Goal: Transaction & Acquisition: Register for event/course

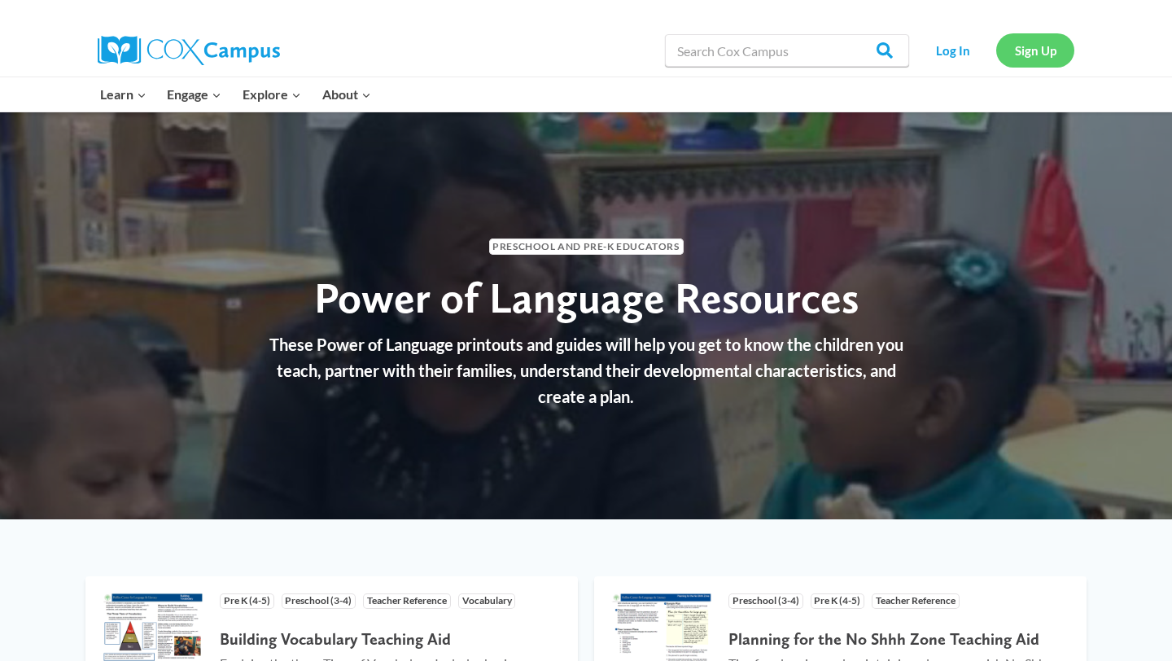
click at [1026, 47] on link "Sign Up" at bounding box center [1035, 49] width 78 height 33
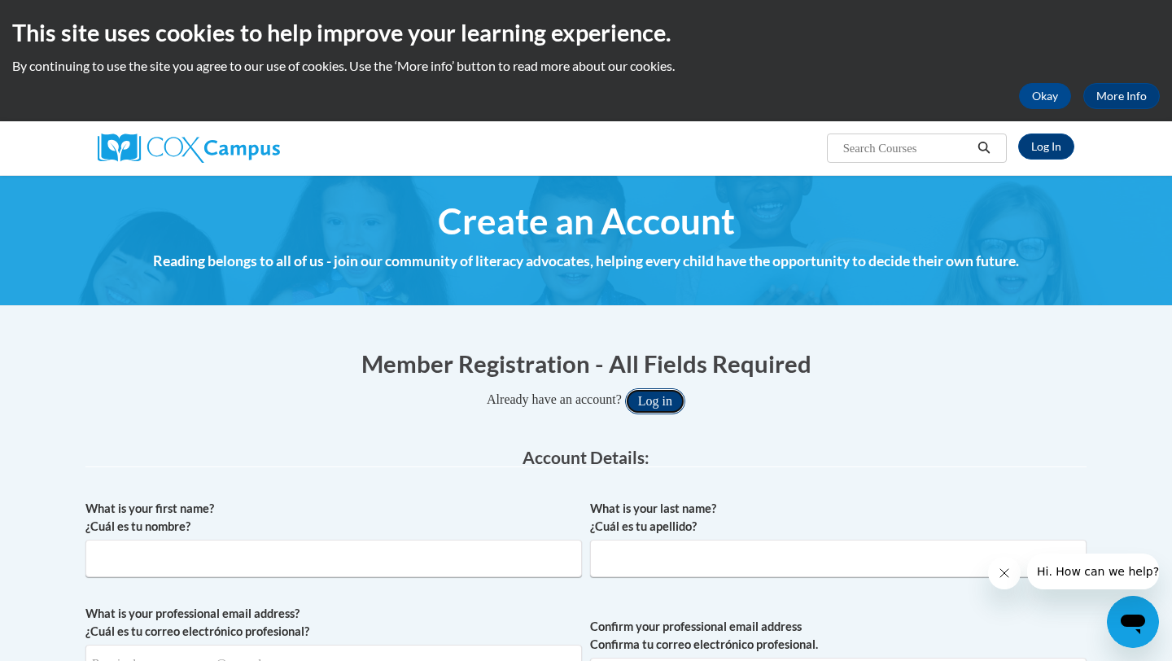
click at [650, 399] on button "Log in" at bounding box center [655, 401] width 60 height 26
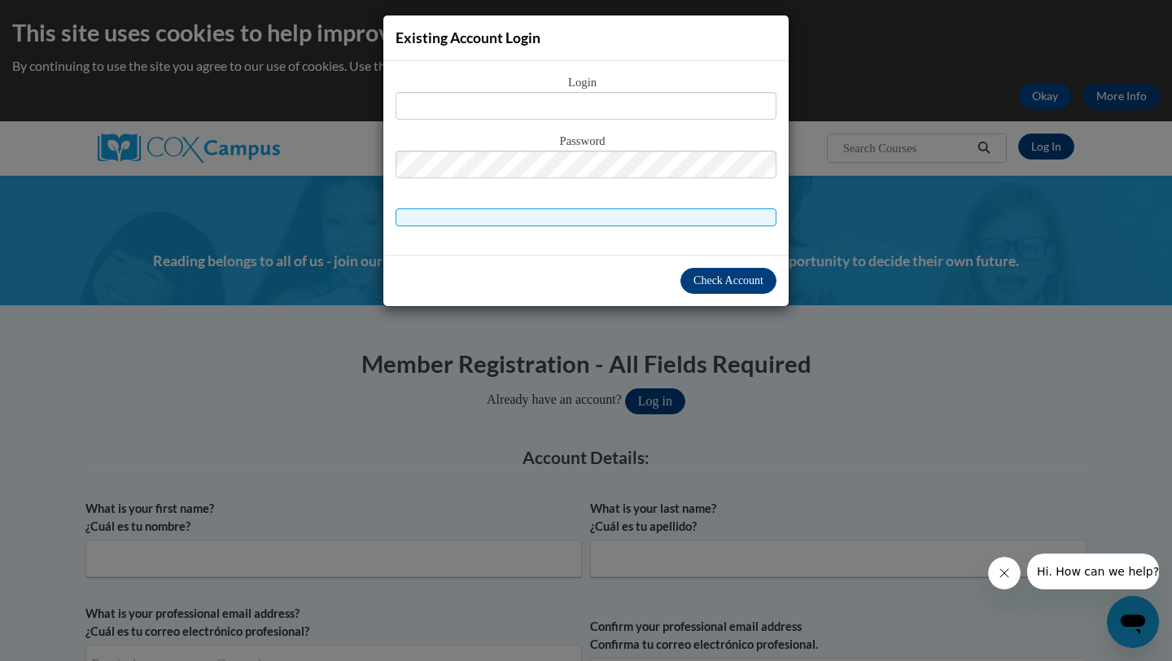
click at [727, 378] on div "Existing Account Login Login Password" at bounding box center [586, 330] width 1172 height 661
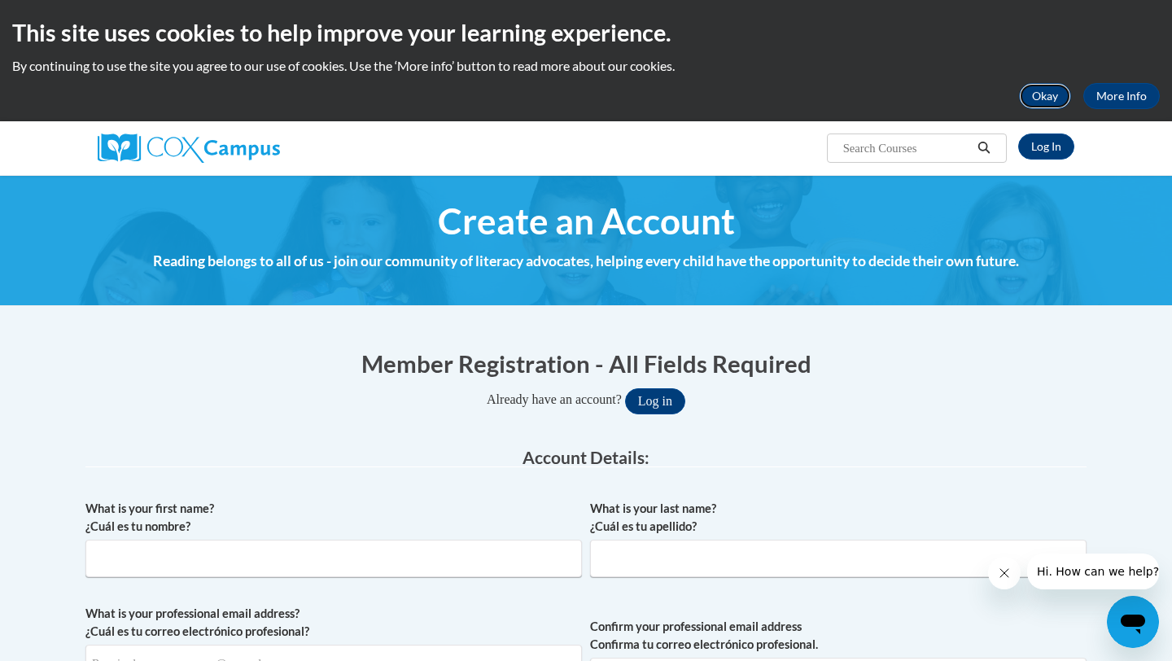
click at [1051, 103] on button "Okay" at bounding box center [1045, 96] width 52 height 26
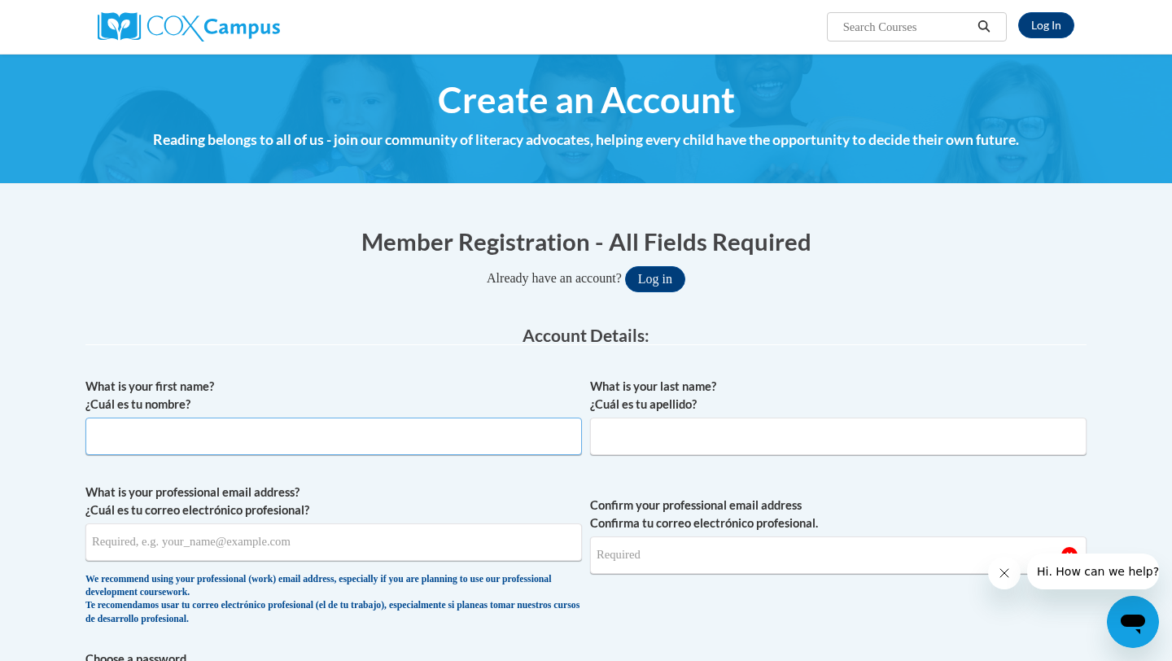
click at [417, 431] on input "What is your first name? ¿Cuál es tu nombre?" at bounding box center [333, 435] width 496 height 37
type input "[GEOGRAPHIC_DATA]"
click at [656, 444] on input "What is your last name? ¿Cuál es tu apellido?" at bounding box center [838, 435] width 496 height 37
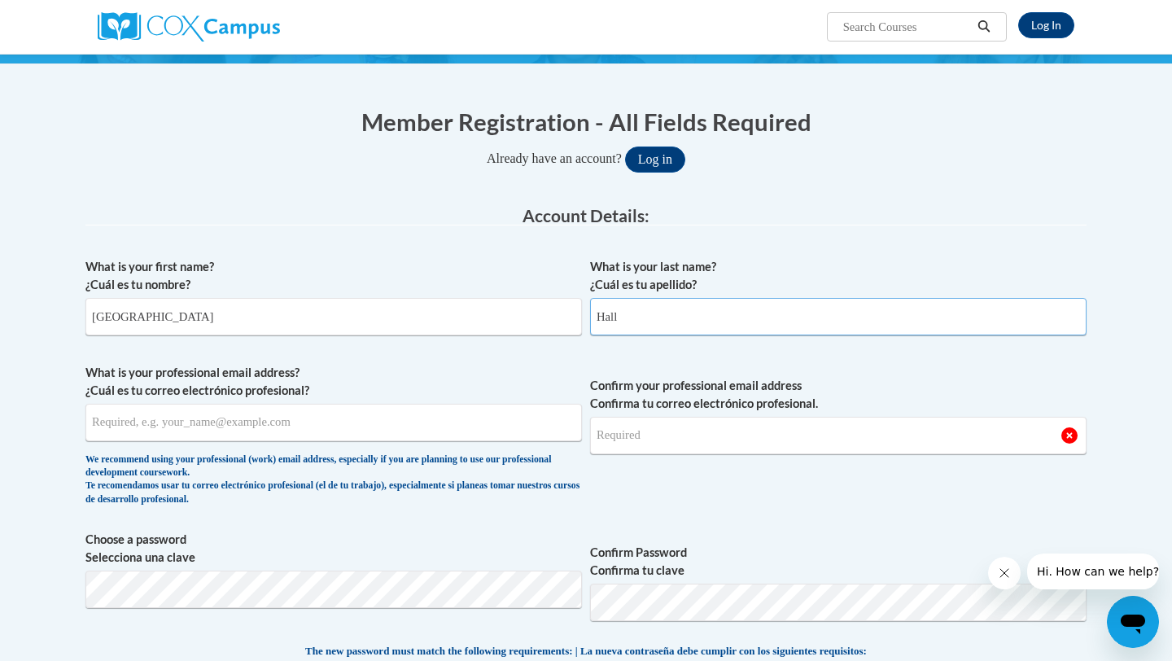
scroll to position [121, 0]
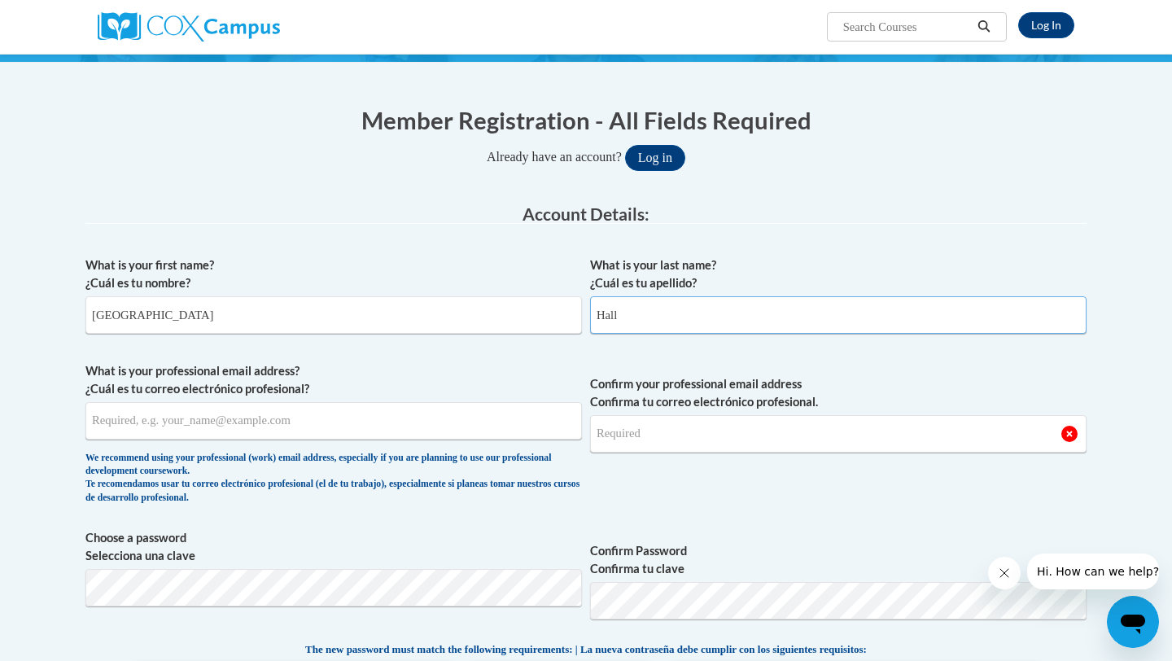
type input "Hall"
click at [307, 416] on input "What is your professional email address? ¿Cuál es tu correo electrónico profesi…" at bounding box center [333, 420] width 496 height 37
type input "[EMAIL_ADDRESS][DOMAIN_NAME]"
click at [621, 431] on input "Confirm your professional email address Confirma tu correo electrónico profesio…" at bounding box center [838, 433] width 496 height 37
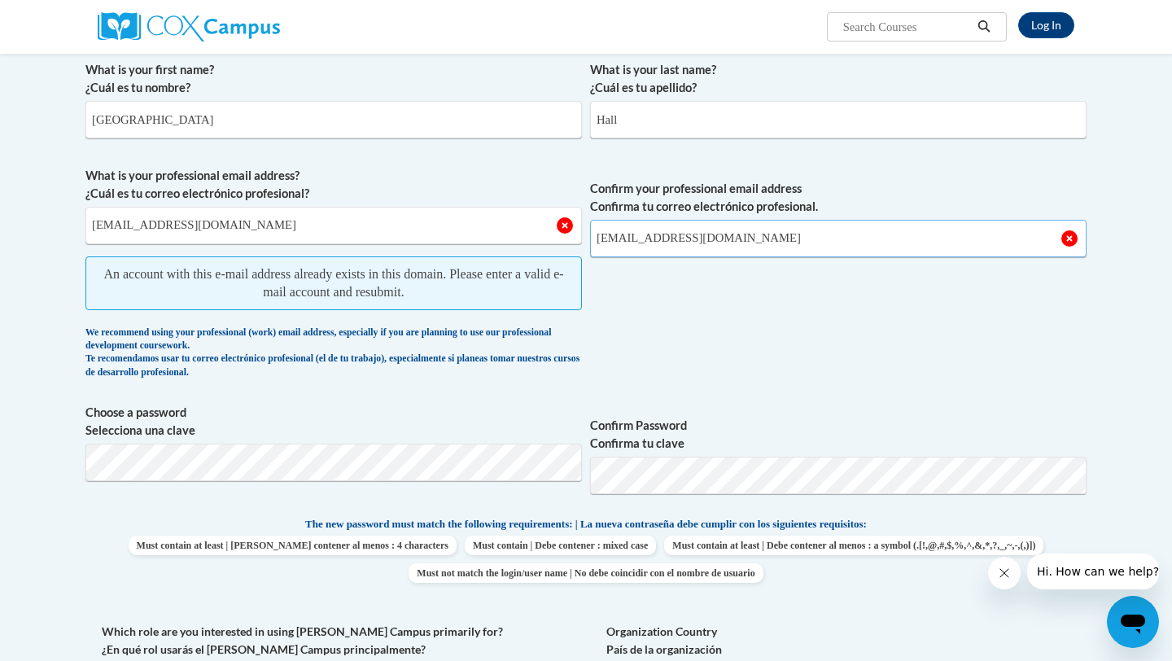
scroll to position [319, 0]
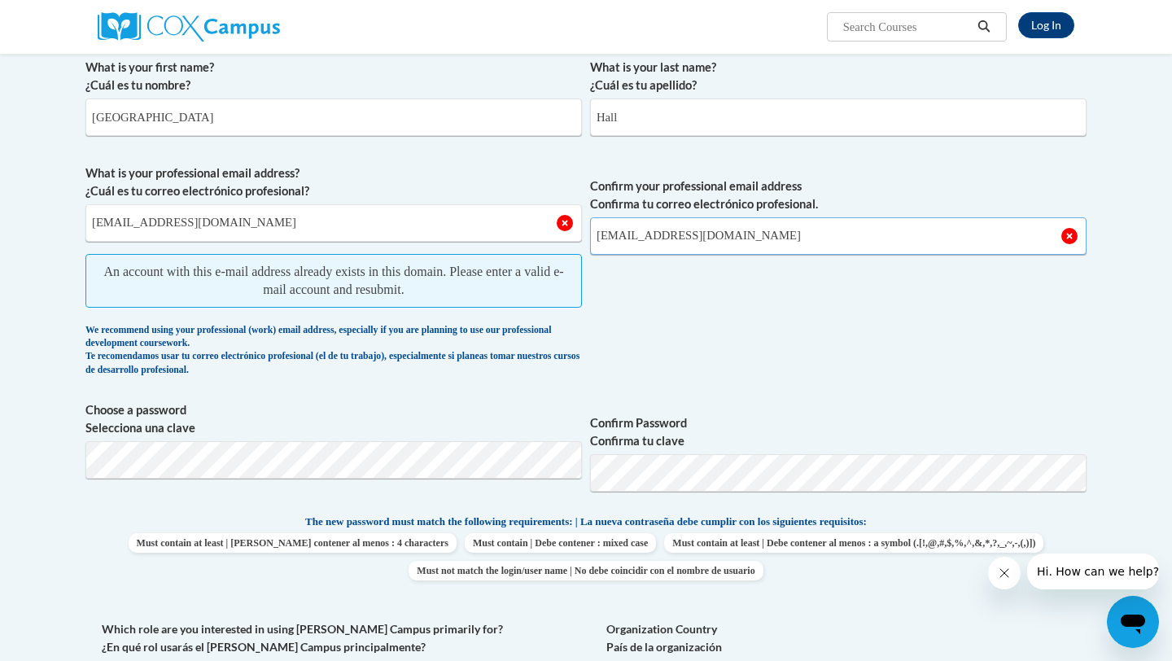
type input "[EMAIL_ADDRESS][DOMAIN_NAME]"
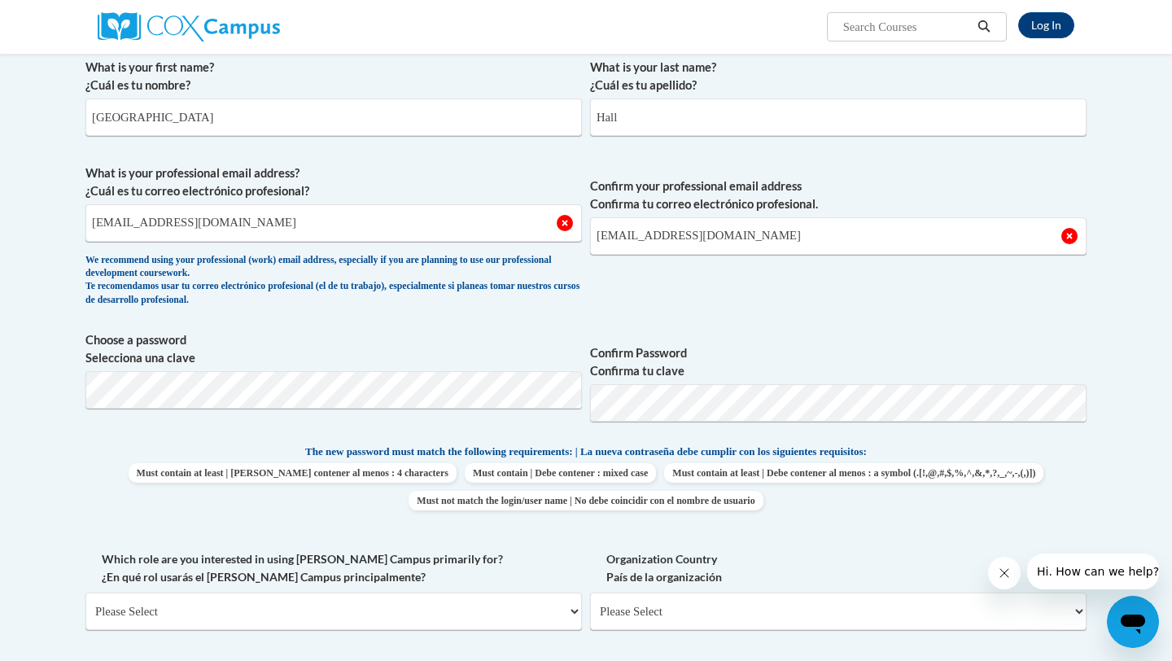
click at [802, 333] on span "Confirm Password Confirma tu clave" at bounding box center [838, 382] width 496 height 103
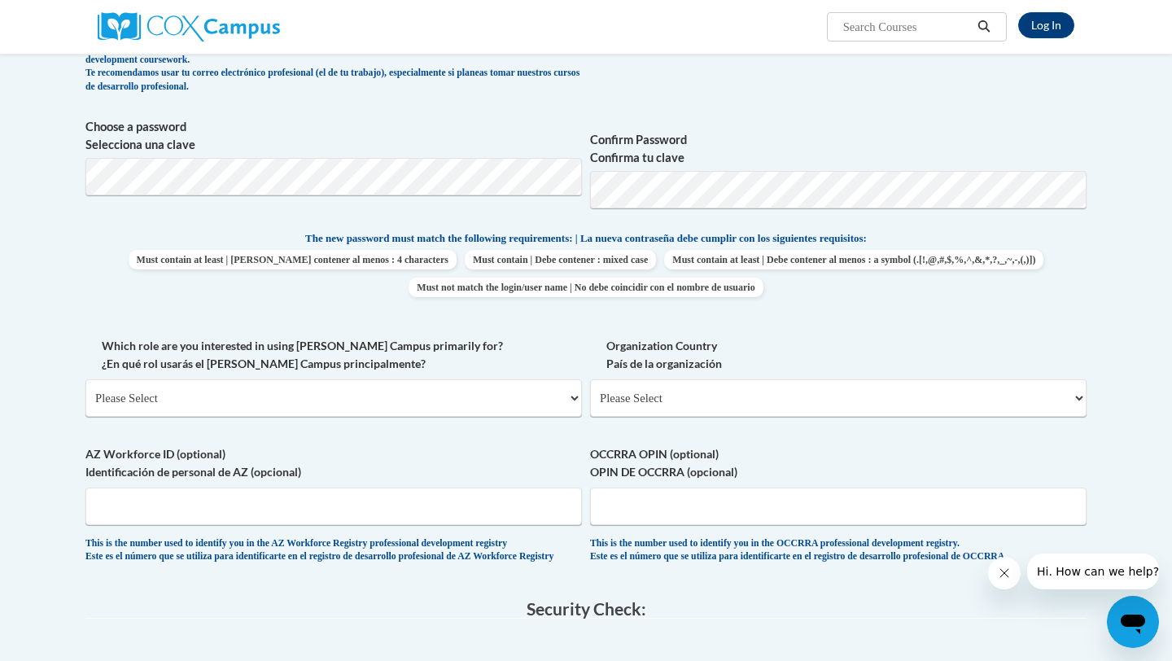
scroll to position [539, 0]
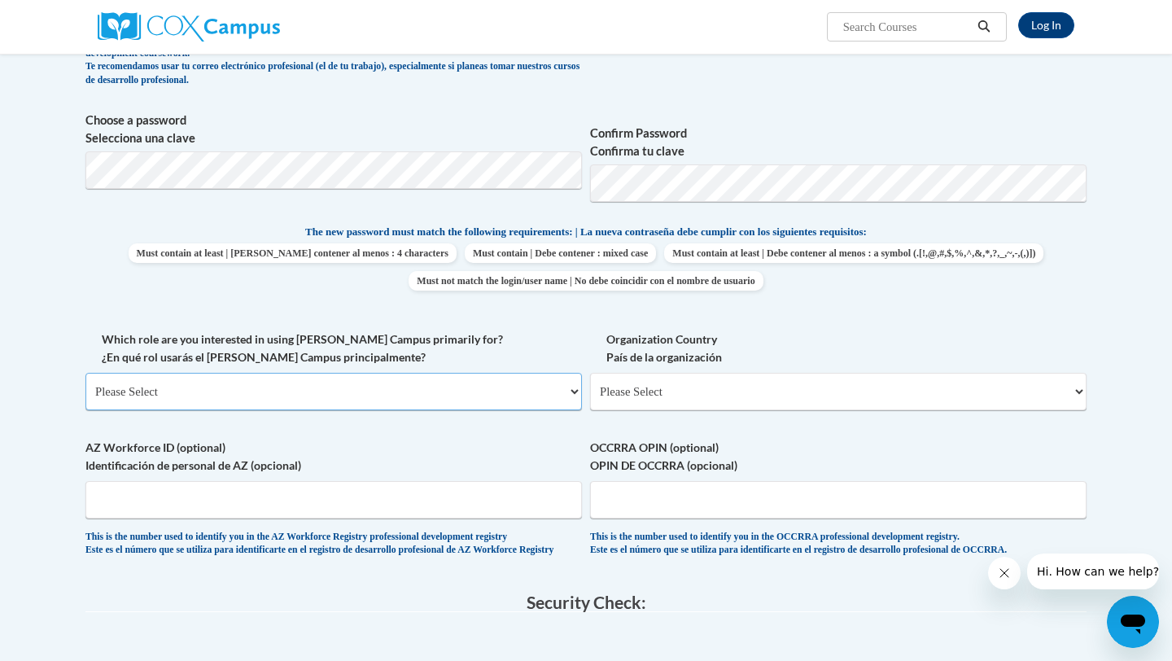
click at [413, 397] on select "Please Select College/University | Colegio/Universidad Community/Nonprofit Part…" at bounding box center [333, 391] width 496 height 37
select select "fbf2d438-af2f-41f8-98f1-81c410e29de3"
click at [85, 373] on select "Please Select College/University | Colegio/Universidad Community/Nonprofit Part…" at bounding box center [333, 391] width 496 height 37
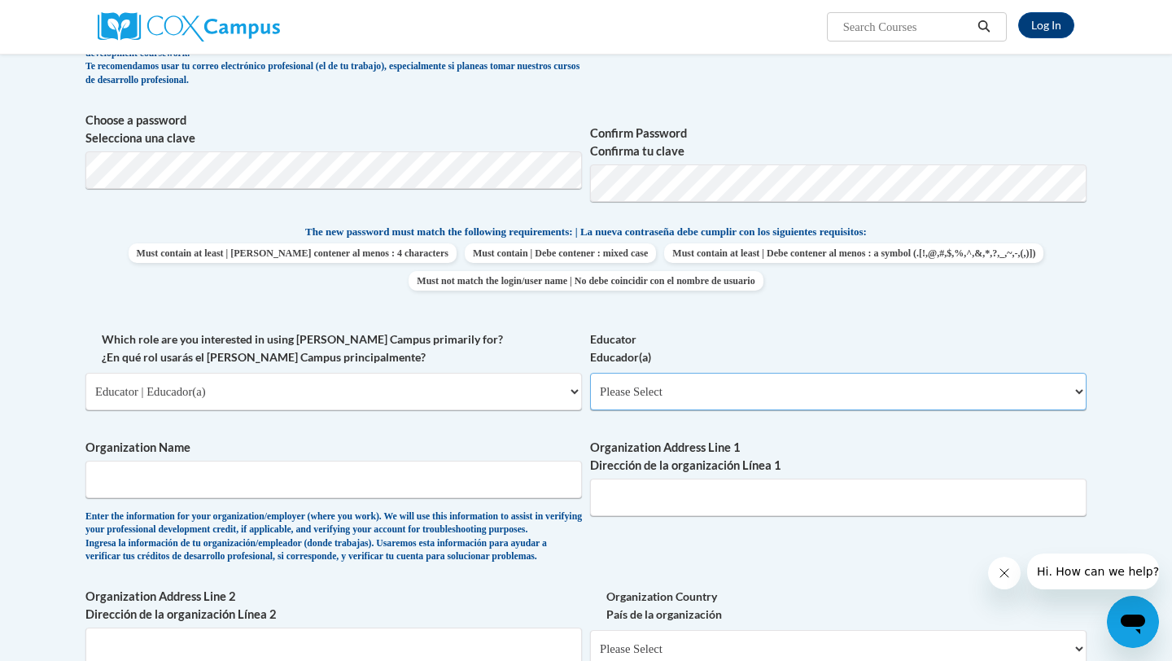
click at [644, 396] on select "Please Select Early Learning/Daycare Teacher/Family Home Care Provider | Maestr…" at bounding box center [838, 391] width 496 height 37
click at [506, 400] on select "Please Select College/University | Colegio/Universidad Community/Nonprofit Part…" at bounding box center [333, 391] width 496 height 37
